Goal: Transaction & Acquisition: Purchase product/service

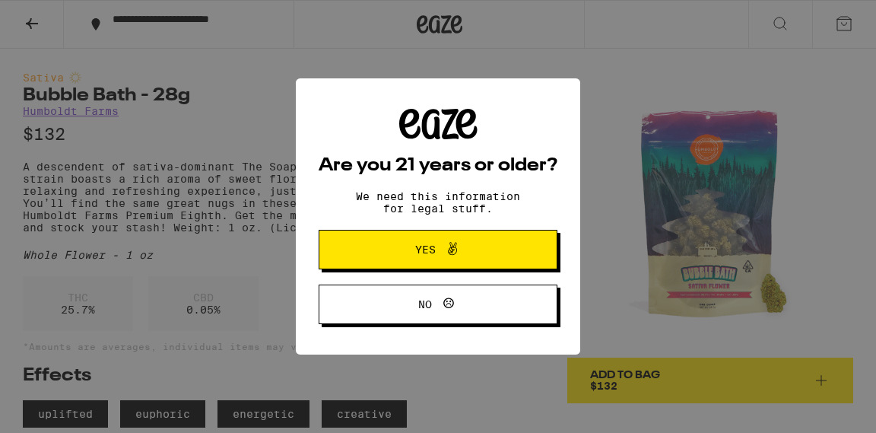
click at [410, 253] on span "Yes" at bounding box center [438, 250] width 116 height 20
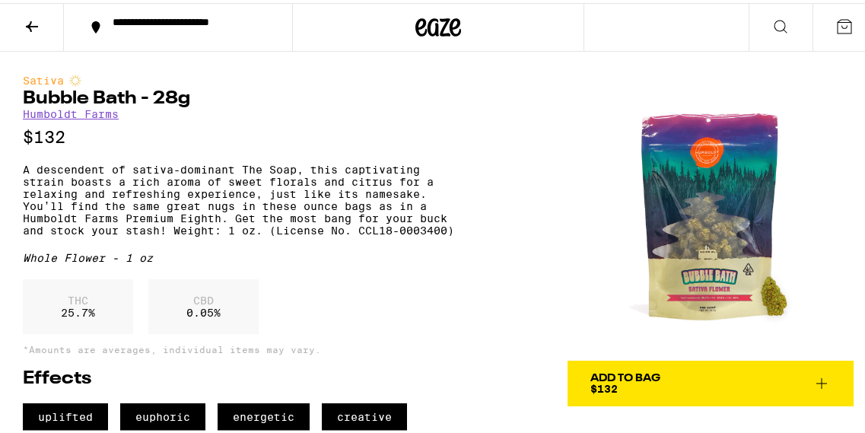
click at [766, 294] on img at bounding box center [711, 215] width 286 height 286
click at [708, 271] on img at bounding box center [711, 215] width 286 height 286
click at [50, 116] on link "Humboldt Farms" at bounding box center [71, 111] width 96 height 12
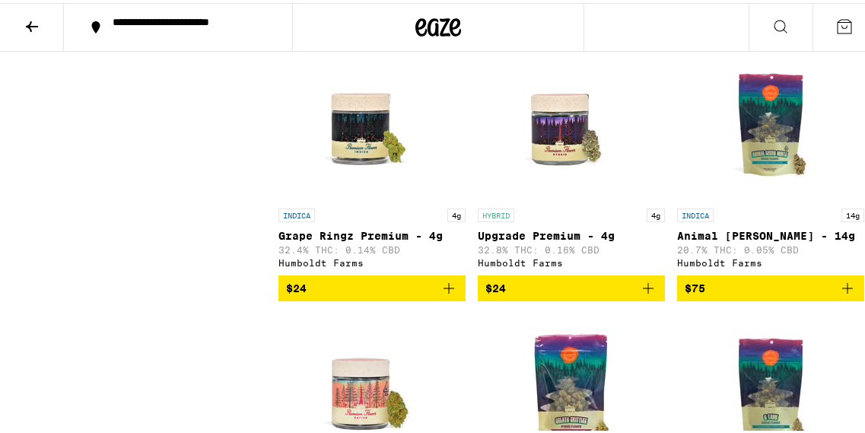
scroll to position [1742, 0]
